Goal: Information Seeking & Learning: Learn about a topic

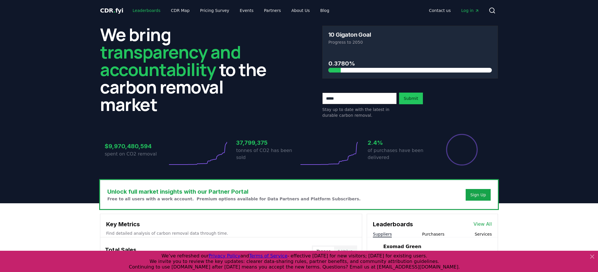
click at [137, 9] on link "Leaderboards" at bounding box center [146, 10] width 37 height 10
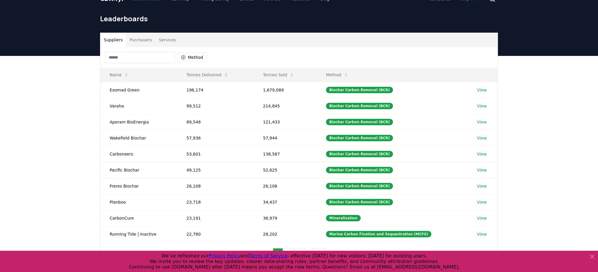
scroll to position [7, 0]
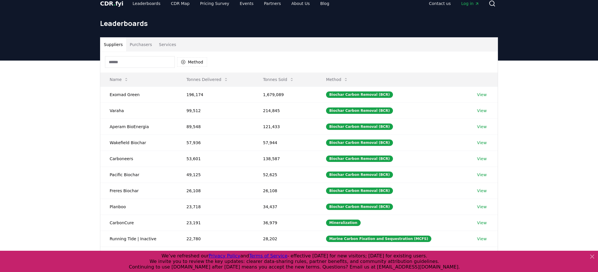
click at [134, 43] on button "Purchasers" at bounding box center [140, 45] width 29 height 14
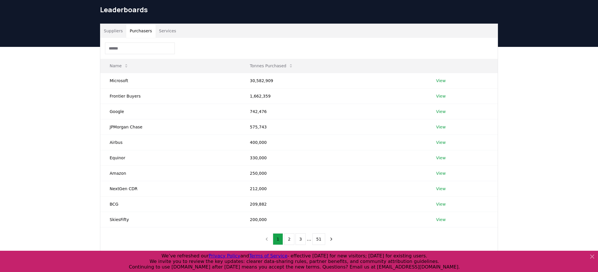
scroll to position [21, 0]
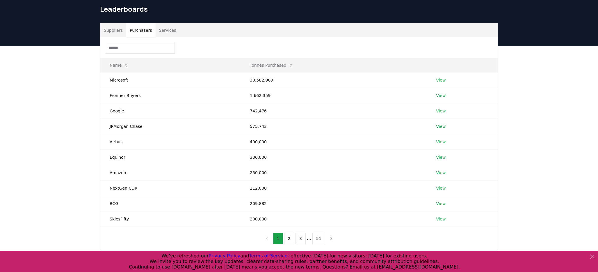
click at [120, 32] on button "Suppliers" at bounding box center [113, 30] width 26 height 14
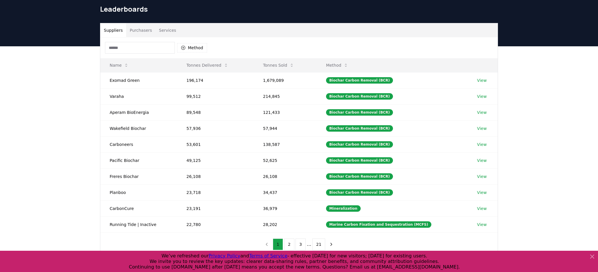
click at [141, 28] on button "Purchasers" at bounding box center [140, 30] width 29 height 14
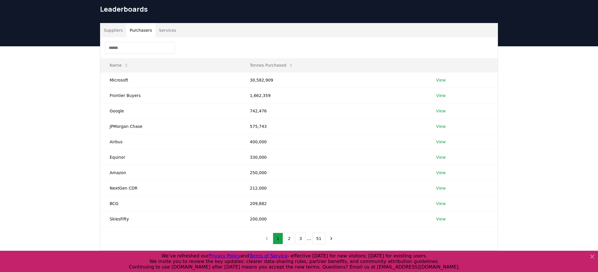
click at [109, 31] on button "Suppliers" at bounding box center [113, 30] width 26 height 14
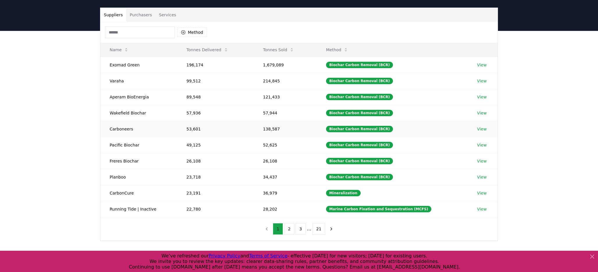
scroll to position [39, 0]
